Goal: Transaction & Acquisition: Purchase product/service

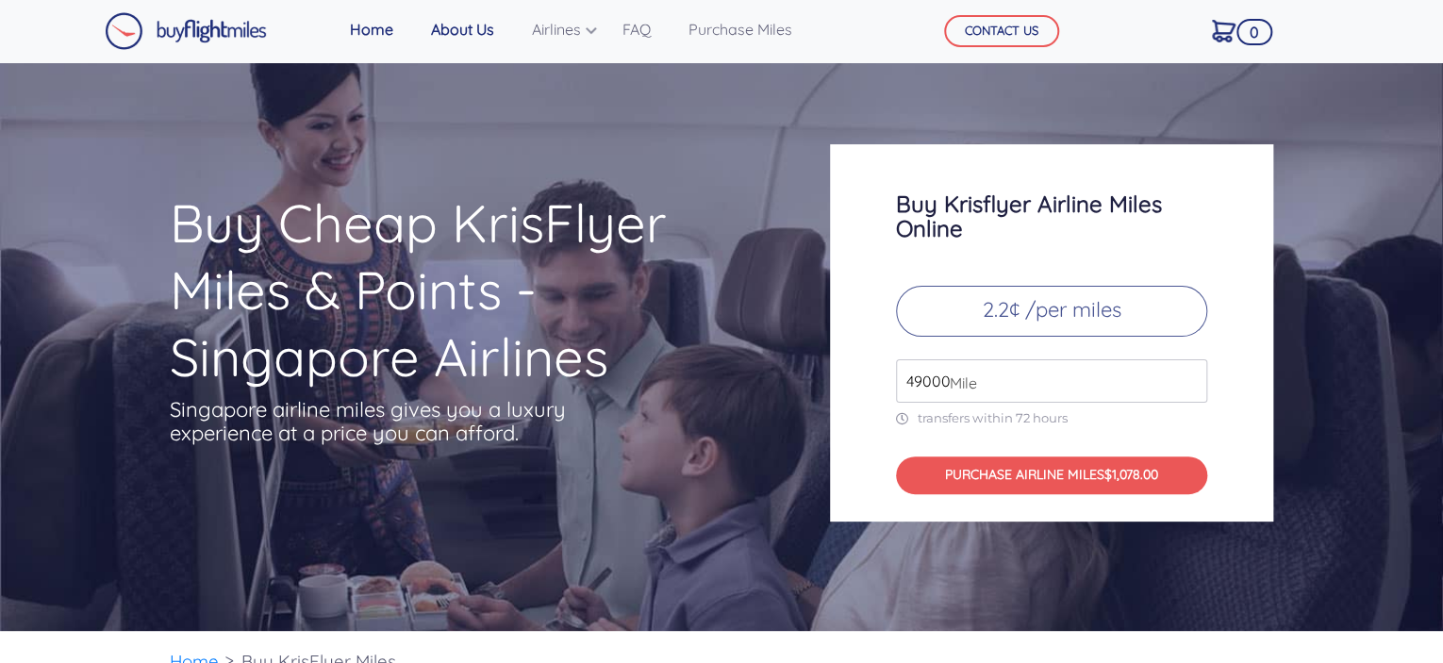
click at [464, 33] on link "About Us" at bounding box center [463, 29] width 78 height 38
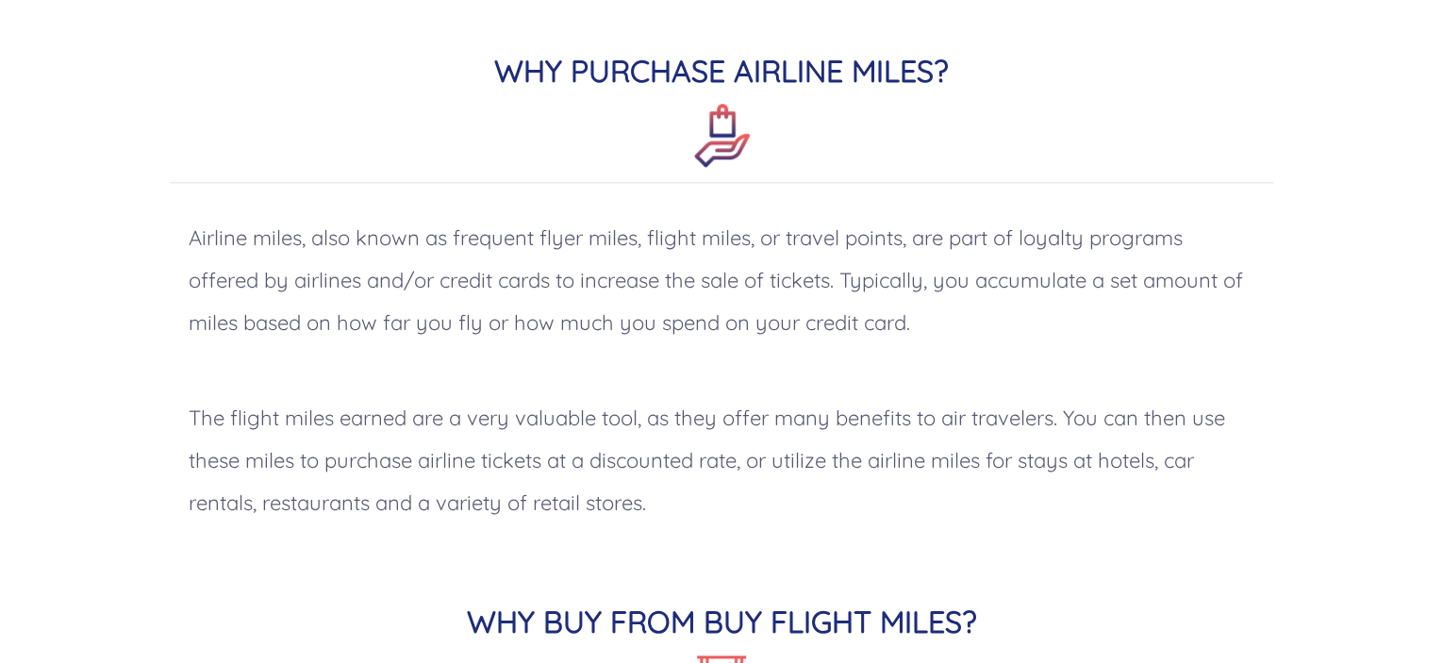
scroll to position [943, 0]
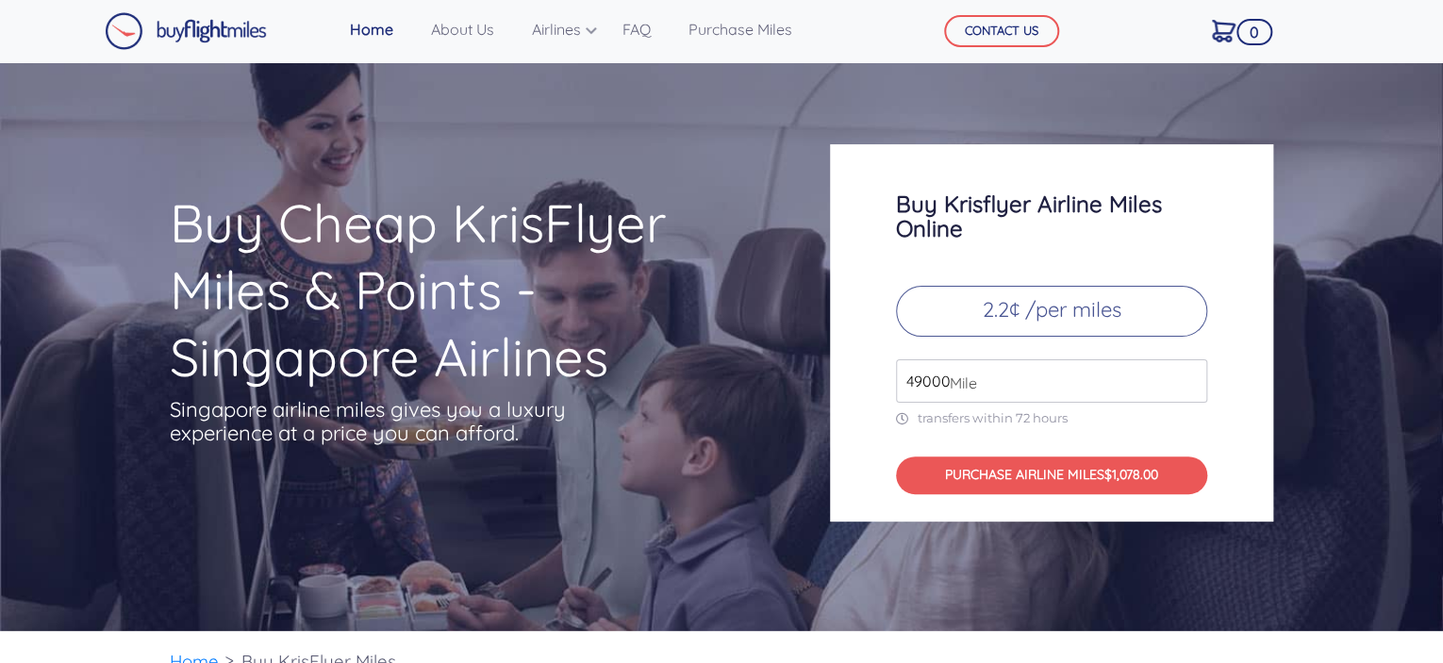
click at [1007, 310] on p "2.2¢ /per miles" at bounding box center [1051, 311] width 311 height 51
click at [939, 388] on input "49000" at bounding box center [1051, 380] width 311 height 43
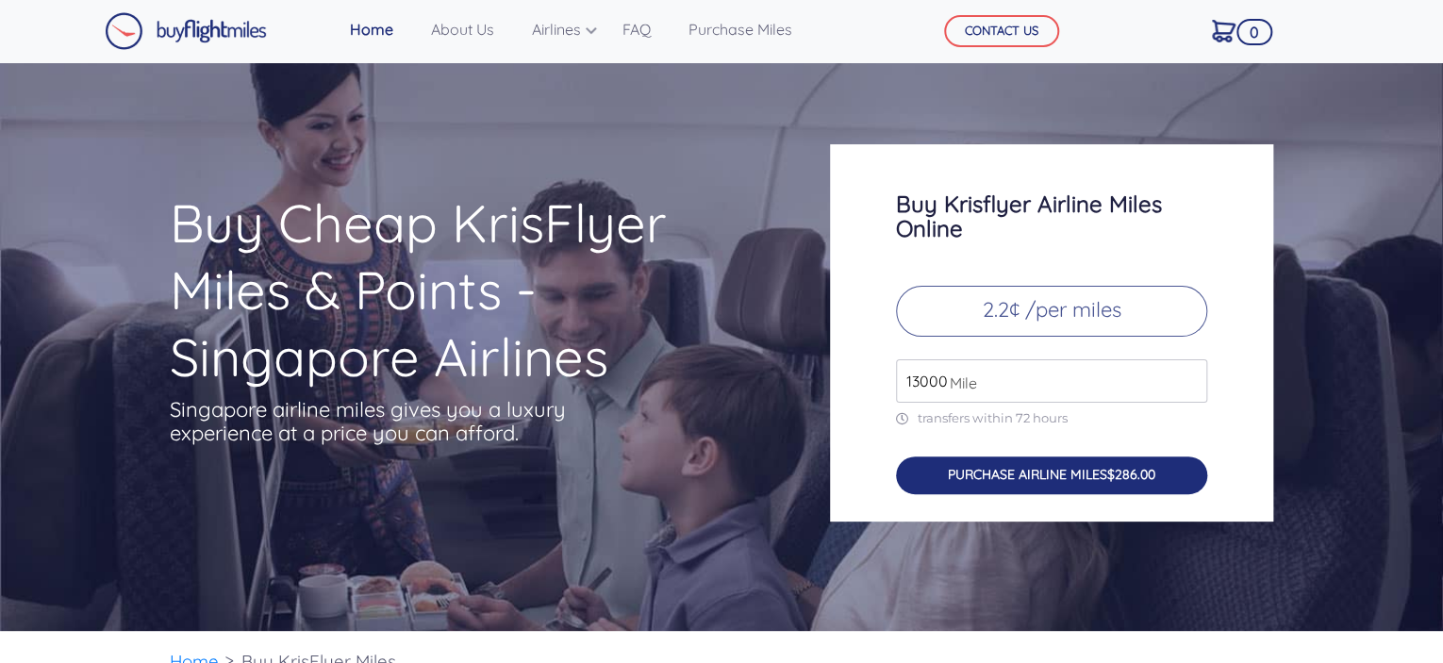
click at [1057, 478] on button "PURCHASE AIRLINE MILES $286.00" at bounding box center [1051, 476] width 311 height 39
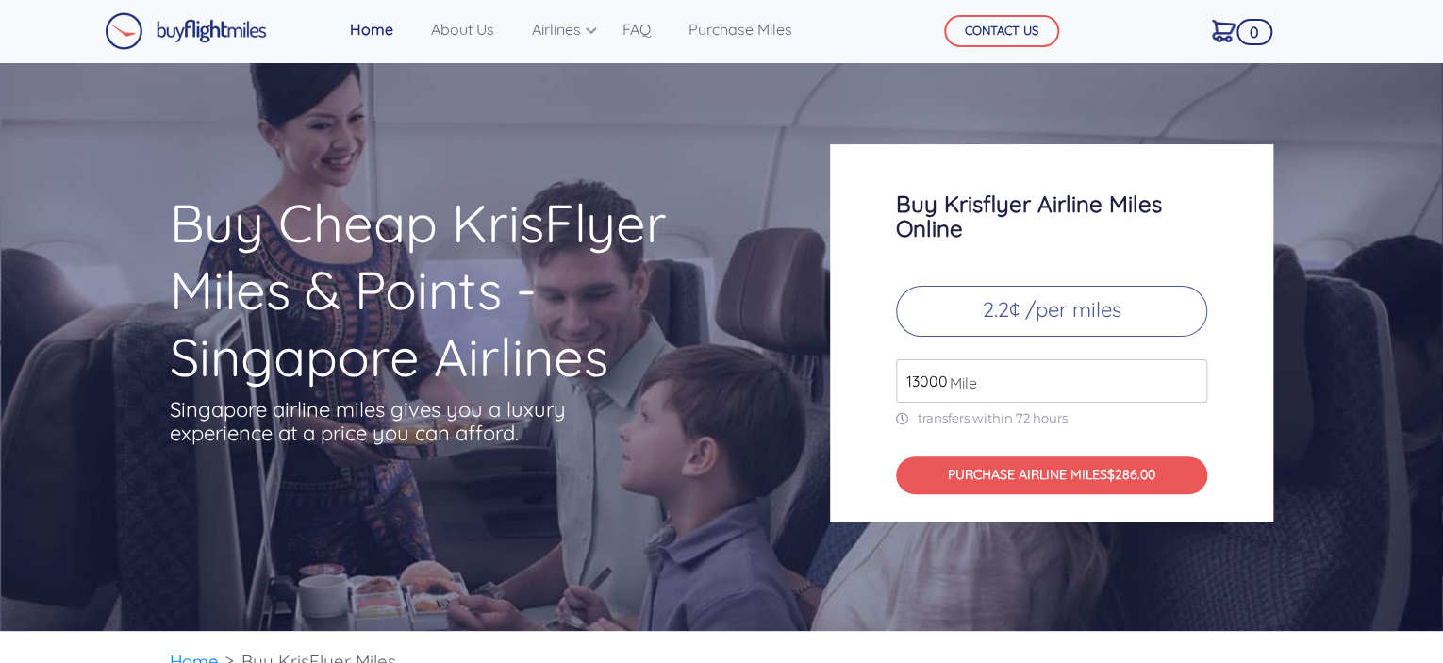
click at [1003, 313] on p "2.2¢ /per miles" at bounding box center [1051, 311] width 311 height 51
drag, startPoint x: 924, startPoint y: 385, endPoint x: 857, endPoint y: 377, distance: 68.3
click at [857, 377] on div "Buy Krisflyer Airline Miles Online 2.2¢ /per miles 13000 Mile transfers within …" at bounding box center [1051, 332] width 443 height 377
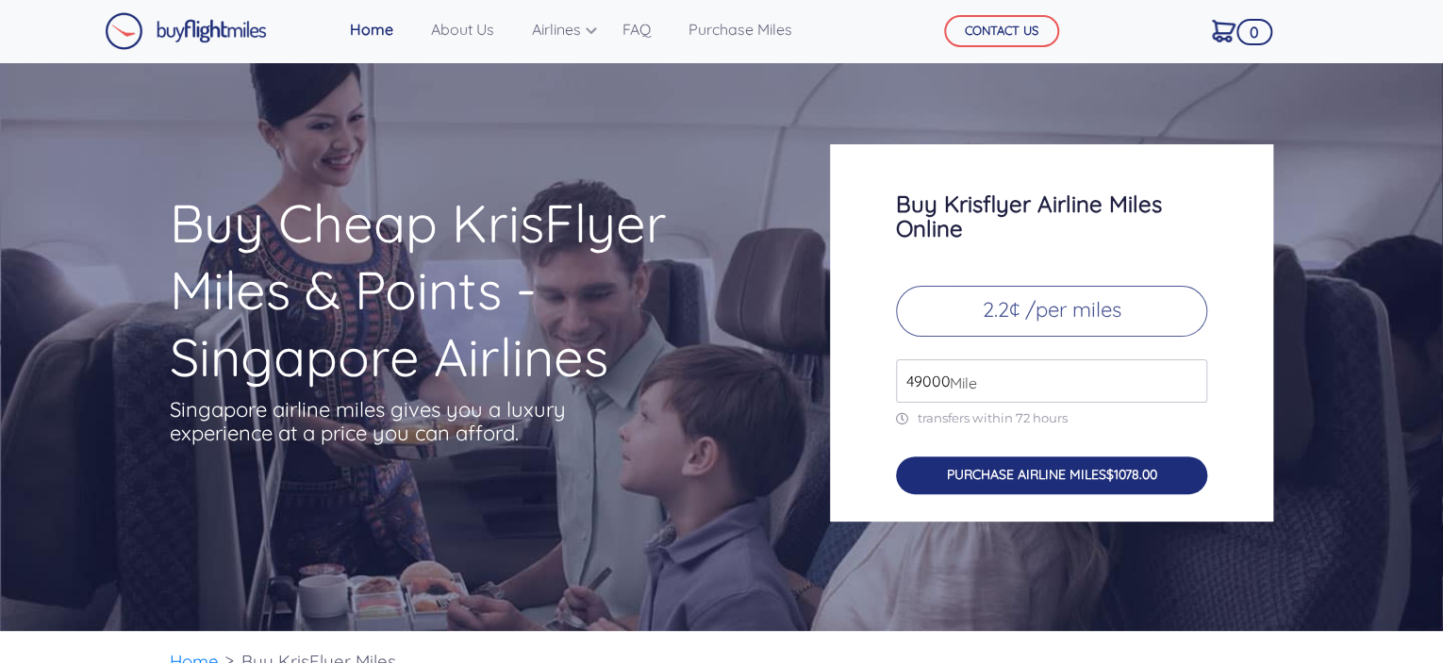
type input "49000"
click at [1064, 478] on button "PURCHASE AIRLINE MILES $1078.00" at bounding box center [1051, 476] width 311 height 39
